Goal: Information Seeking & Learning: Learn about a topic

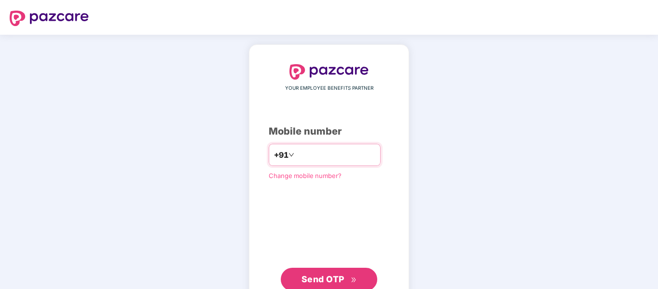
type input "**********"
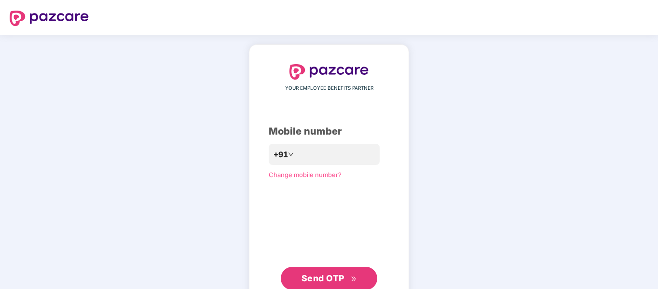
click at [343, 275] on span "Send OTP" at bounding box center [322, 278] width 43 height 10
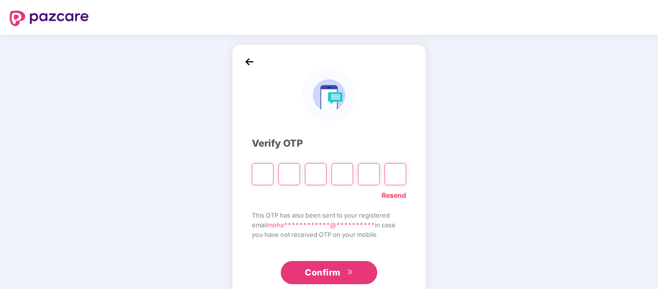
type input "*"
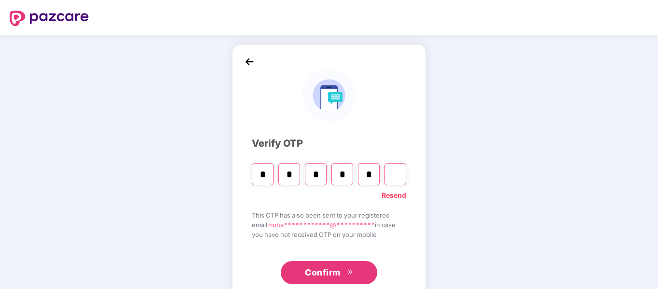
type input "*"
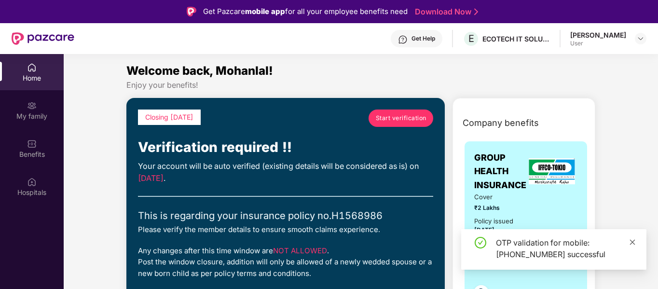
click at [634, 242] on icon "close" at bounding box center [632, 242] width 7 height 7
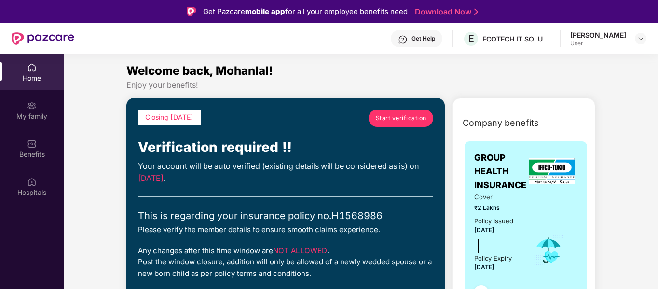
click at [397, 122] on span "Start verification" at bounding box center [401, 117] width 51 height 9
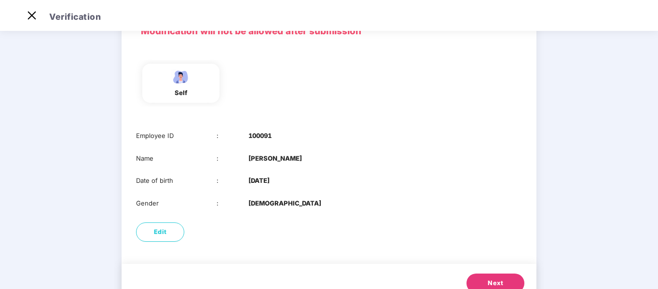
scroll to position [93, 0]
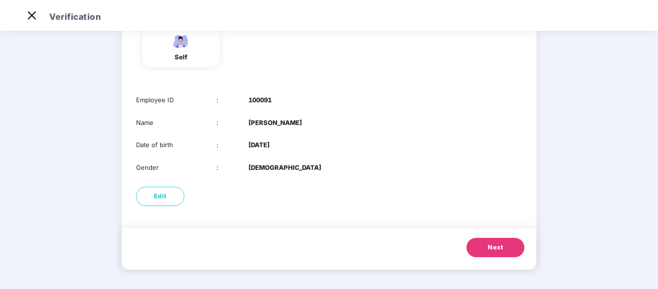
click at [497, 244] on span "Next" at bounding box center [495, 248] width 15 height 10
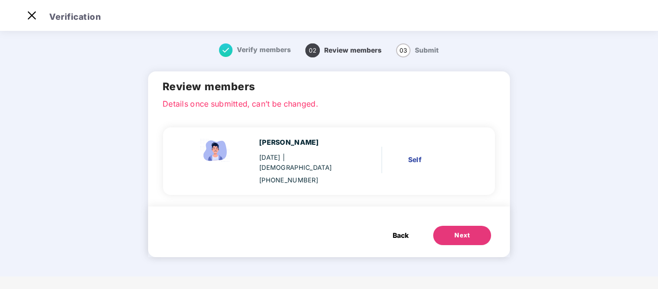
scroll to position [0, 0]
click at [460, 231] on div "Next" at bounding box center [461, 236] width 15 height 10
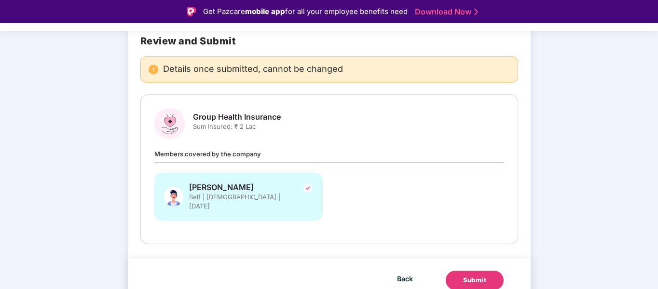
scroll to position [23, 0]
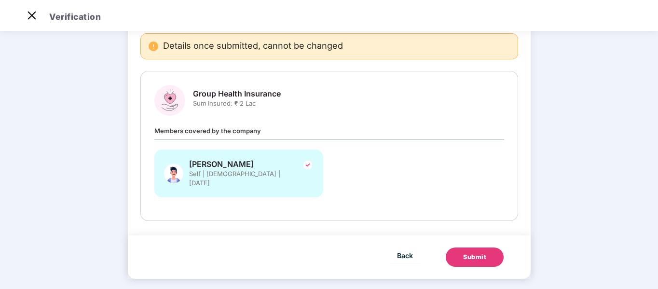
click at [203, 137] on div "Members covered by the company Mohanlal Jaiswal Self | Male | 13 Sept 1996" at bounding box center [329, 165] width 350 height 81
click at [238, 137] on div "Members covered by the company Mohanlal Jaiswal Self | Male | 13 Sept 1996" at bounding box center [329, 165] width 350 height 81
click at [469, 252] on div "Submit" at bounding box center [474, 257] width 23 height 10
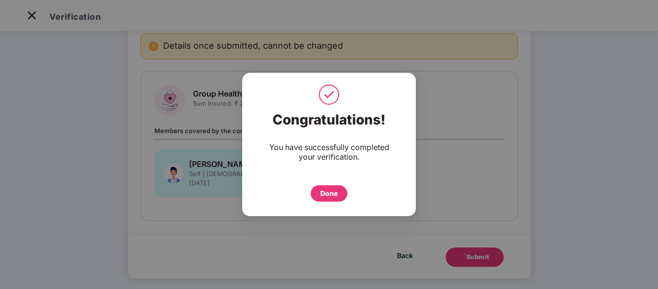
click at [329, 191] on div "Done" at bounding box center [328, 193] width 17 height 11
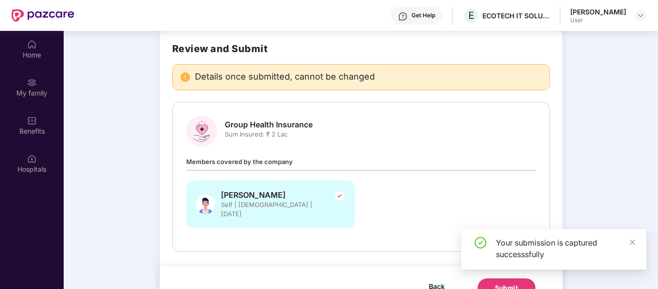
scroll to position [54, 0]
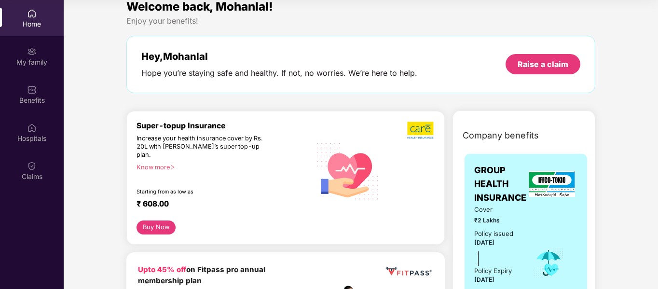
scroll to position [11, 0]
click at [157, 163] on div "Know more" at bounding box center [220, 166] width 168 height 7
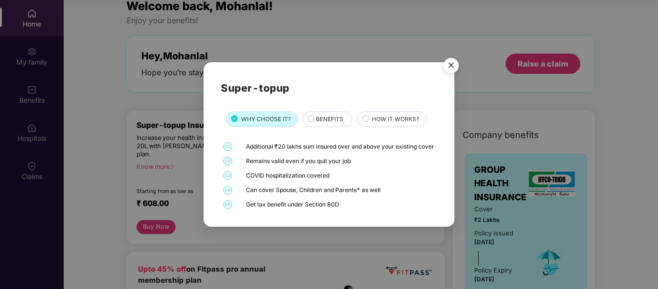
click at [449, 60] on img "Close" at bounding box center [450, 67] width 27 height 27
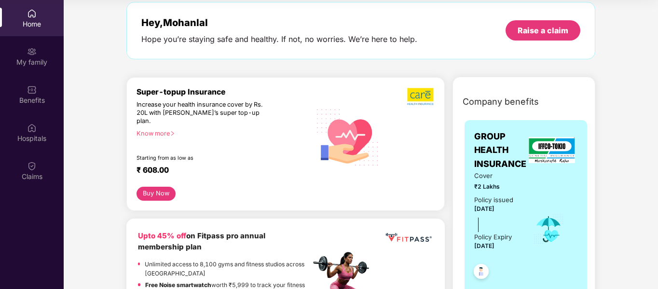
scroll to position [0, 0]
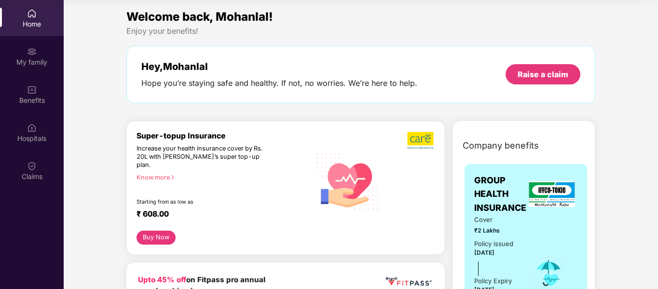
click at [399, 49] on div "Hey, Mohanlal Hope you’re staying safe and healthy. If not, no worries. We’re h…" at bounding box center [360, 74] width 469 height 57
click at [322, 29] on div "Enjoy your benefits!" at bounding box center [360, 31] width 469 height 10
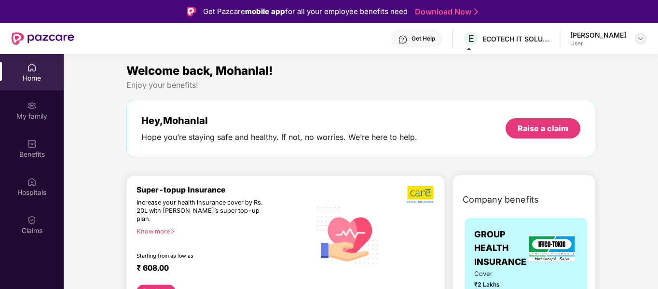
click at [638, 39] on img at bounding box center [641, 39] width 8 height 8
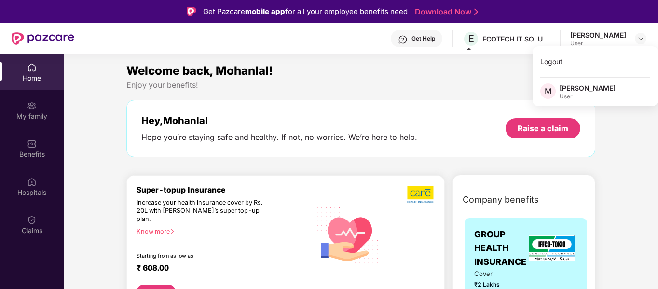
click at [448, 78] on div "Welcome back, Mohanlal!" at bounding box center [360, 71] width 469 height 18
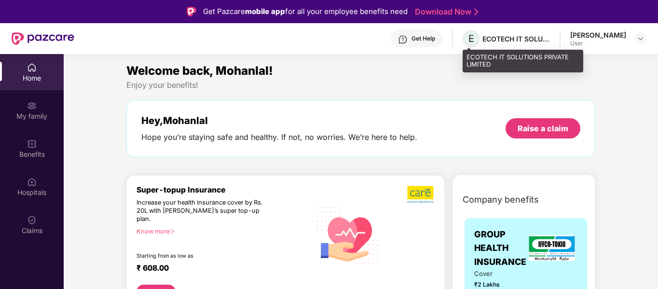
click at [475, 43] on span "E" at bounding box center [470, 38] width 17 height 17
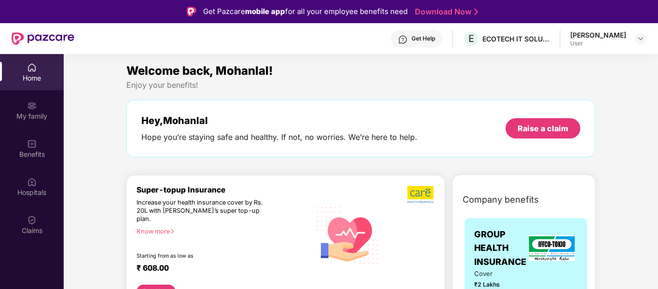
click at [393, 83] on div "Enjoy your benefits!" at bounding box center [360, 85] width 469 height 10
click at [3, 109] on div "My family" at bounding box center [32, 110] width 64 height 36
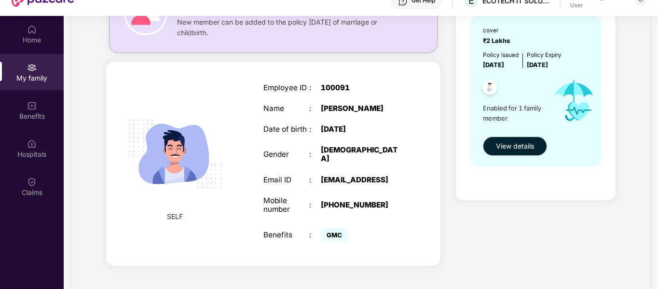
scroll to position [40, 0]
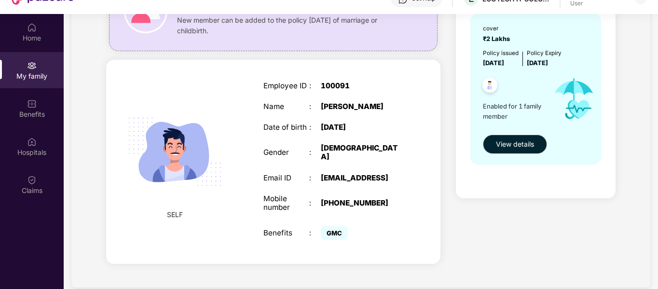
click at [175, 218] on span "SELF" at bounding box center [175, 214] width 16 height 11
click at [189, 148] on img at bounding box center [174, 151] width 115 height 115
click at [168, 149] on img at bounding box center [174, 151] width 115 height 115
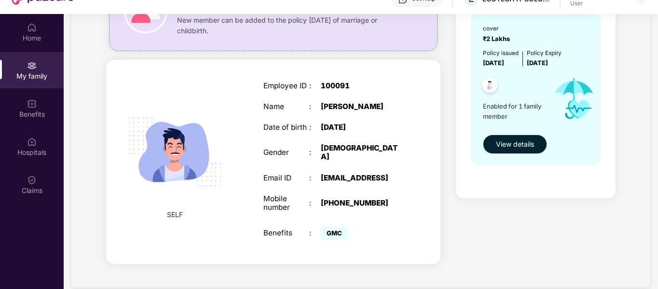
click at [168, 149] on img at bounding box center [174, 151] width 115 height 115
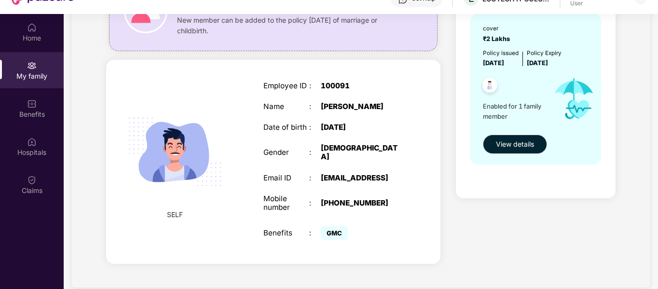
click at [168, 149] on img at bounding box center [174, 151] width 115 height 115
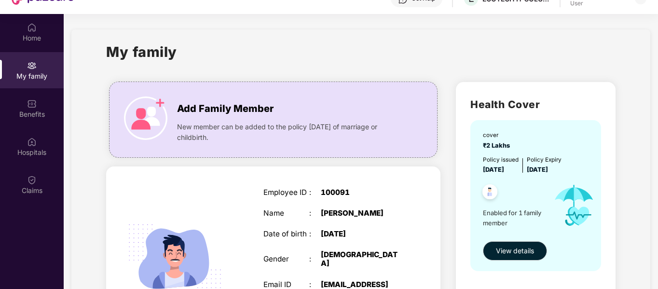
scroll to position [16, 0]
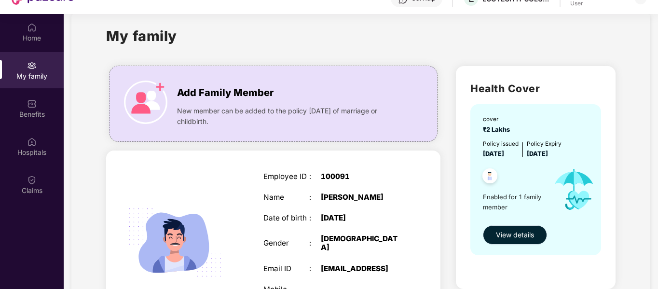
click at [529, 233] on span "View details" at bounding box center [515, 235] width 38 height 11
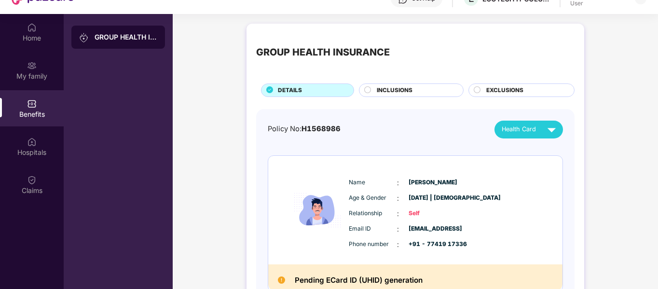
click at [429, 86] on div "INCLUSIONS" at bounding box center [415, 91] width 86 height 11
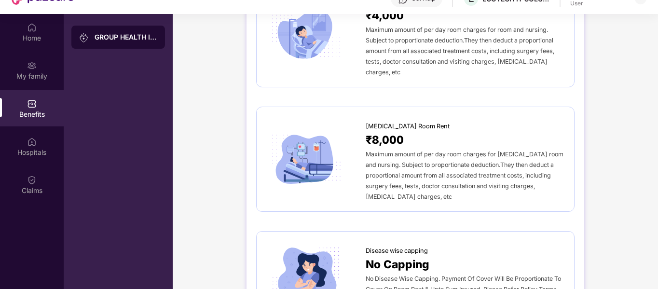
scroll to position [227, 0]
click at [382, 150] on span "Maximum amount of per day room charges for [MEDICAL_DATA] room and nursing. Sub…" at bounding box center [465, 175] width 198 height 50
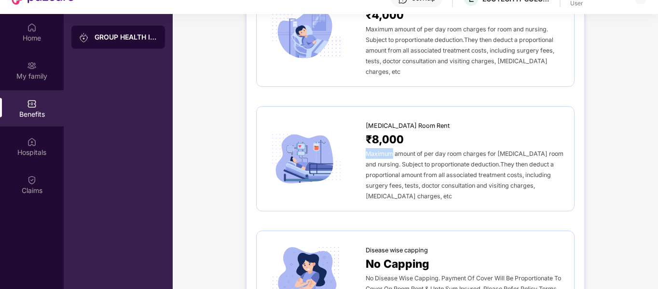
click at [382, 150] on span "Maximum amount of per day room charges for [MEDICAL_DATA] room and nursing. Sub…" at bounding box center [465, 175] width 198 height 50
click at [379, 150] on span "Maximum amount of per day room charges for [MEDICAL_DATA] room and nursing. Sub…" at bounding box center [465, 175] width 198 height 50
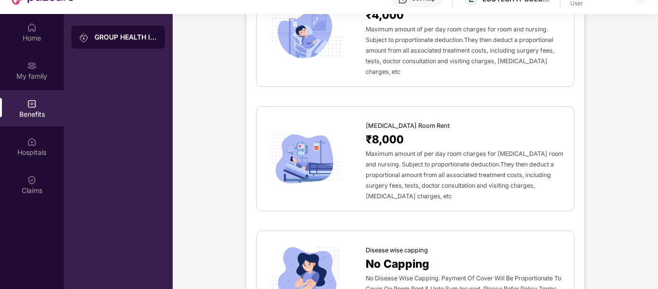
click at [408, 150] on span "Maximum amount of per day room charges for [MEDICAL_DATA] room and nursing. Sub…" at bounding box center [465, 175] width 198 height 50
click at [385, 150] on span "Maximum amount of per day room charges for [MEDICAL_DATA] room and nursing. Sub…" at bounding box center [465, 175] width 198 height 50
click at [409, 150] on span "Maximum amount of per day room charges for [MEDICAL_DATA] room and nursing. Sub…" at bounding box center [465, 175] width 198 height 50
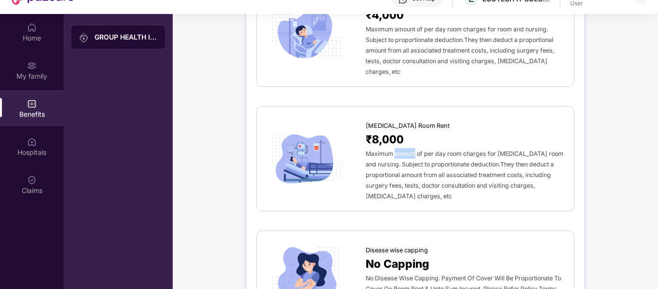
click at [409, 150] on span "Maximum amount of per day room charges for [MEDICAL_DATA] room and nursing. Sub…" at bounding box center [465, 175] width 198 height 50
click at [377, 150] on span "Maximum amount of per day room charges for [MEDICAL_DATA] room and nursing. Sub…" at bounding box center [465, 175] width 198 height 50
click at [404, 150] on span "Maximum amount of per day room charges for [MEDICAL_DATA] room and nursing. Sub…" at bounding box center [465, 175] width 198 height 50
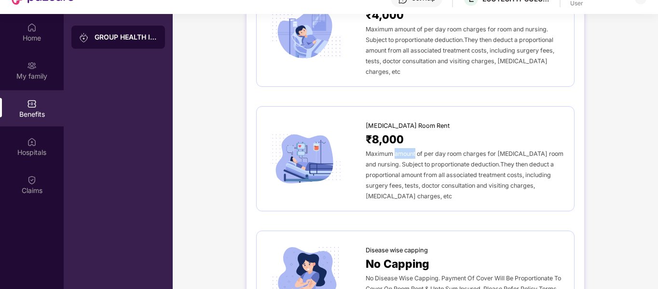
click at [404, 150] on span "Maximum amount of per day room charges for [MEDICAL_DATA] room and nursing. Sub…" at bounding box center [465, 175] width 198 height 50
click at [388, 150] on span "Maximum amount of per day room charges for [MEDICAL_DATA] room and nursing. Sub…" at bounding box center [465, 175] width 198 height 50
click at [410, 150] on span "Maximum amount of per day room charges for [MEDICAL_DATA] room and nursing. Sub…" at bounding box center [465, 175] width 198 height 50
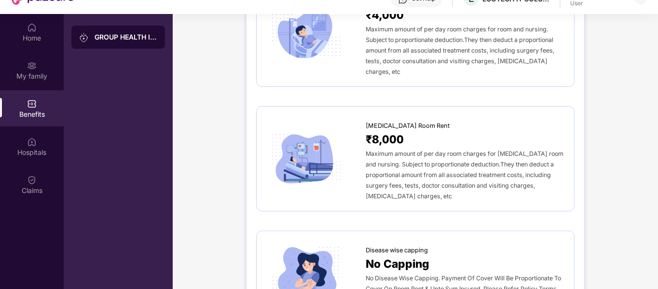
click at [420, 150] on span "Maximum amount of per day room charges for [MEDICAL_DATA] room and nursing. Sub…" at bounding box center [465, 175] width 198 height 50
click at [425, 150] on span "Maximum amount of per day room charges for [MEDICAL_DATA] room and nursing. Sub…" at bounding box center [465, 175] width 198 height 50
click at [436, 150] on span "Maximum amount of per day room charges for [MEDICAL_DATA] room and nursing. Sub…" at bounding box center [465, 175] width 198 height 50
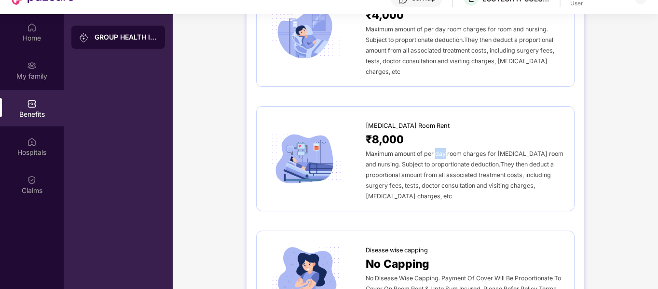
click at [436, 150] on span "Maximum amount of per day room charges for [MEDICAL_DATA] room and nursing. Sub…" at bounding box center [465, 175] width 198 height 50
click at [460, 150] on span "Maximum amount of per day room charges for [MEDICAL_DATA] room and nursing. Sub…" at bounding box center [465, 175] width 198 height 50
click at [471, 150] on span "Maximum amount of per day room charges for [MEDICAL_DATA] room and nursing. Sub…" at bounding box center [465, 175] width 198 height 50
click at [384, 150] on span "Maximum amount of per day room charges for [MEDICAL_DATA] room and nursing. Sub…" at bounding box center [465, 175] width 198 height 50
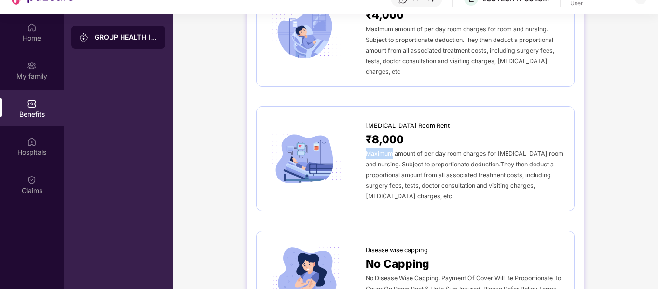
click at [384, 150] on span "Maximum amount of per day room charges for [MEDICAL_DATA] room and nursing. Sub…" at bounding box center [465, 175] width 198 height 50
click at [403, 150] on span "Maximum amount of per day room charges for [MEDICAL_DATA] room and nursing. Sub…" at bounding box center [465, 175] width 198 height 50
click at [421, 150] on span "Maximum amount of per day room charges for [MEDICAL_DATA] room and nursing. Sub…" at bounding box center [465, 175] width 198 height 50
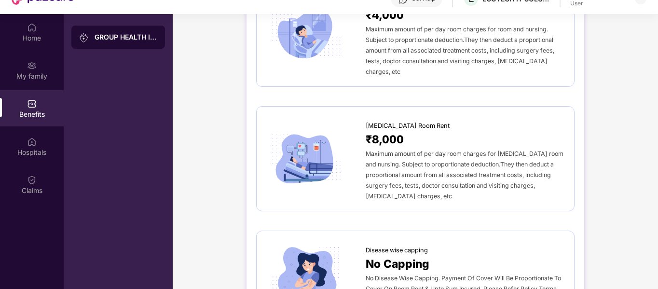
click at [439, 150] on span "Maximum amount of per day room charges for [MEDICAL_DATA] room and nursing. Sub…" at bounding box center [465, 175] width 198 height 50
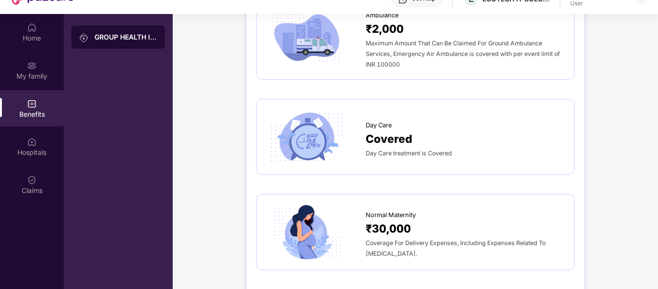
scroll to position [775, 0]
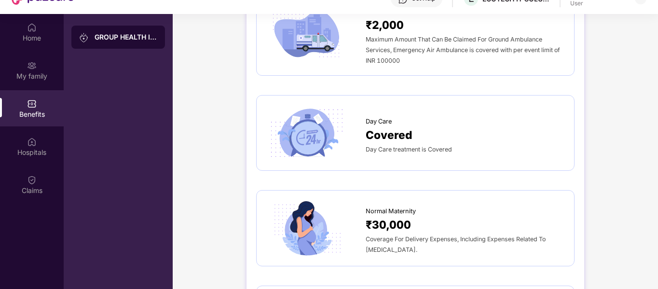
click at [373, 117] on span "Day Care" at bounding box center [379, 122] width 26 height 10
click at [367, 117] on span "Day Care" at bounding box center [379, 122] width 26 height 10
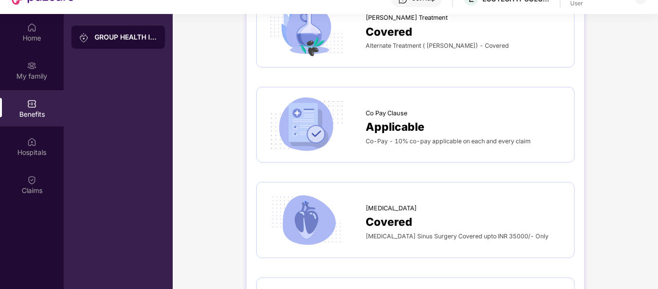
scroll to position [1427, 0]
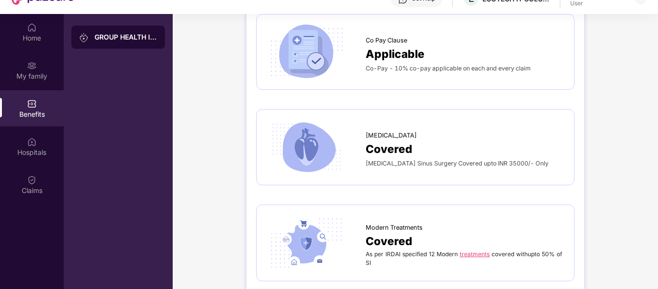
drag, startPoint x: 478, startPoint y: 118, endPoint x: 353, endPoint y: 119, distance: 124.4
click at [353, 119] on div "[MEDICAL_DATA] Covered [MEDICAL_DATA] Sinus Surgery Covered upto INR 35000/- On…" at bounding box center [415, 146] width 298 height 55
copy div "[MEDICAL_DATA]"
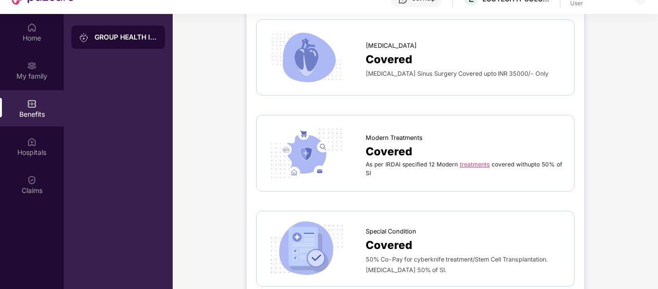
scroll to position [1517, 0]
click at [470, 160] on link "treatments" at bounding box center [475, 163] width 30 height 7
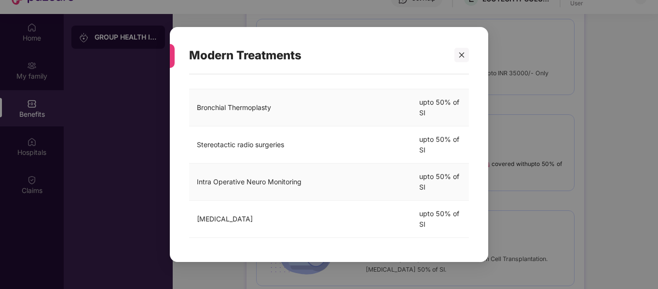
scroll to position [54, 0]
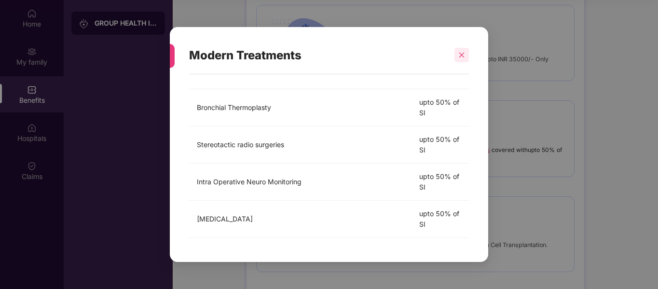
click at [461, 55] on icon "close" at bounding box center [461, 55] width 7 height 7
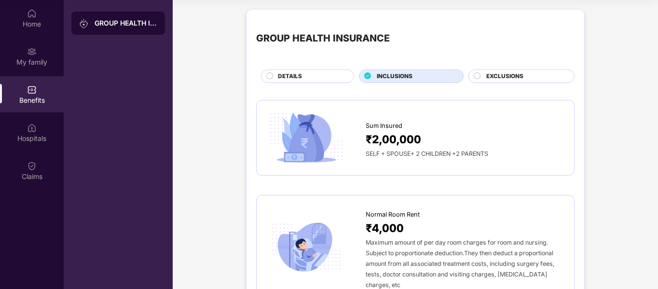
scroll to position [0, 0]
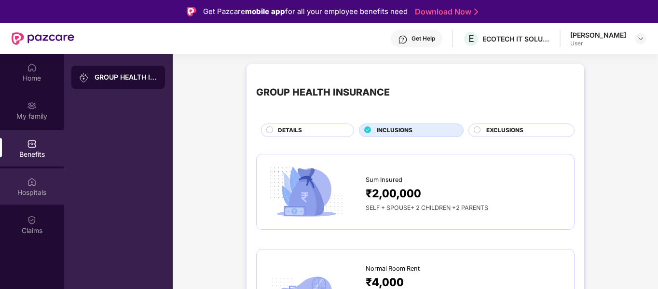
click at [44, 184] on div "Hospitals" at bounding box center [32, 186] width 64 height 36
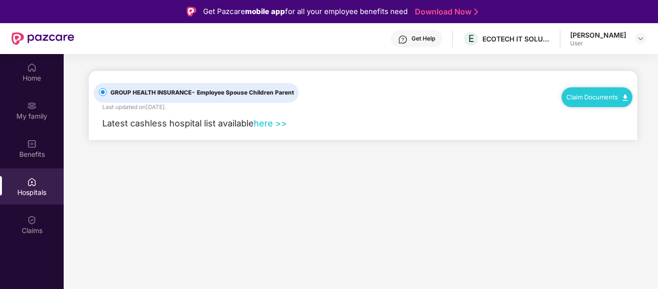
click at [274, 122] on link "here >>" at bounding box center [270, 123] width 33 height 11
